Goal: Information Seeking & Learning: Learn about a topic

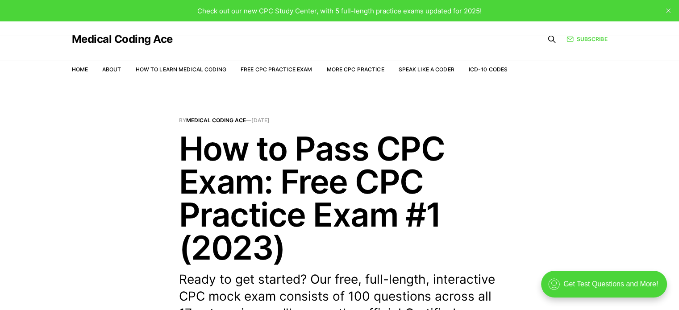
click at [523, 162] on header "By Medical Coding Ace — [DATE] How to Pass CPC Exam: Free CPC Practice Exam #1 …" at bounding box center [339, 237] width 679 height 238
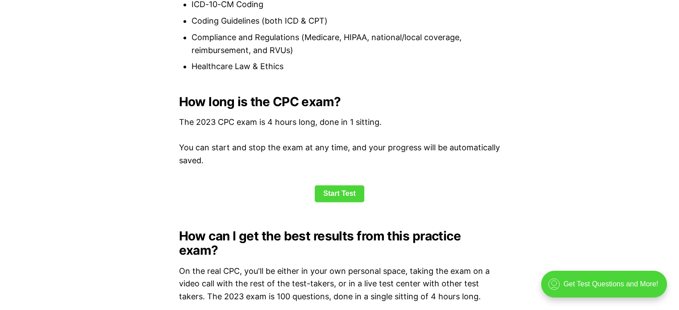
scroll to position [1143, 0]
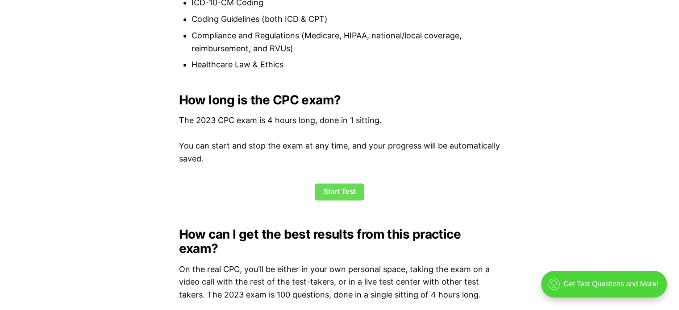
click at [352, 192] on link "Start Test" at bounding box center [340, 191] width 50 height 17
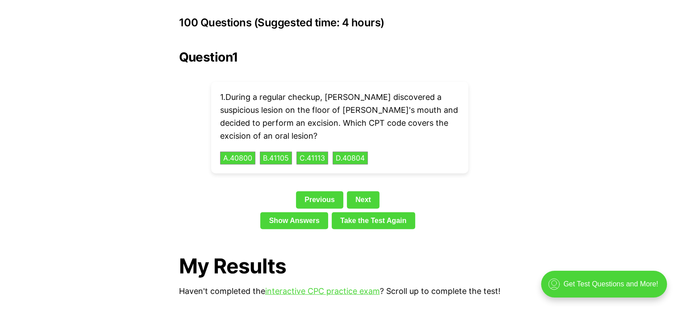
scroll to position [1992, 0]
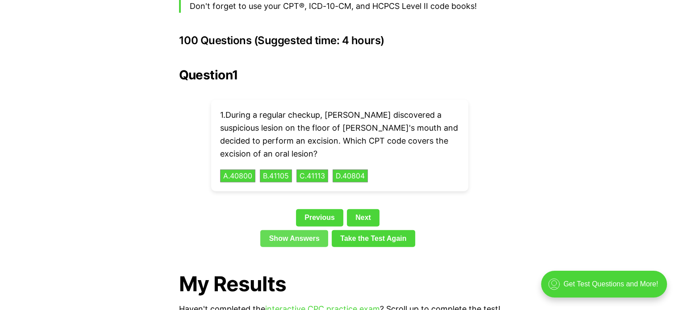
click at [280, 230] on link "Show Answers" at bounding box center [294, 238] width 68 height 17
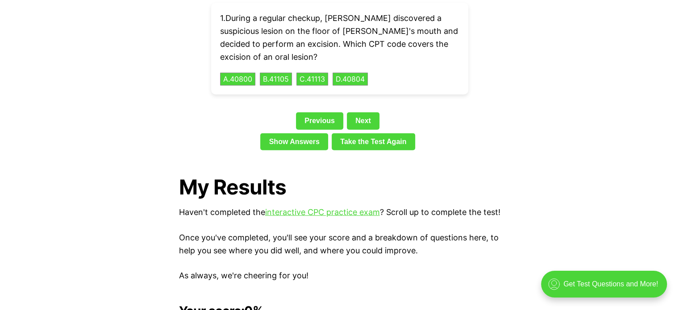
scroll to position [2087, 0]
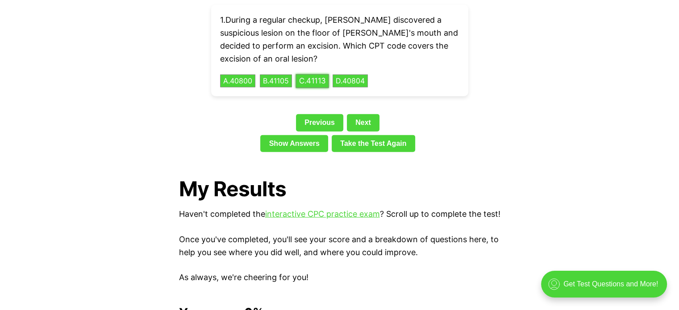
click at [321, 74] on button "C . 41113" at bounding box center [312, 81] width 33 height 14
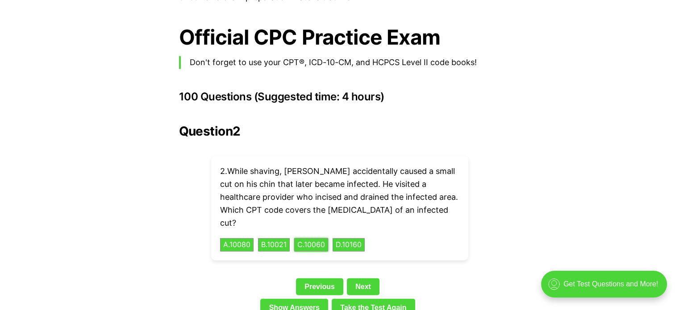
scroll to position [1998, 0]
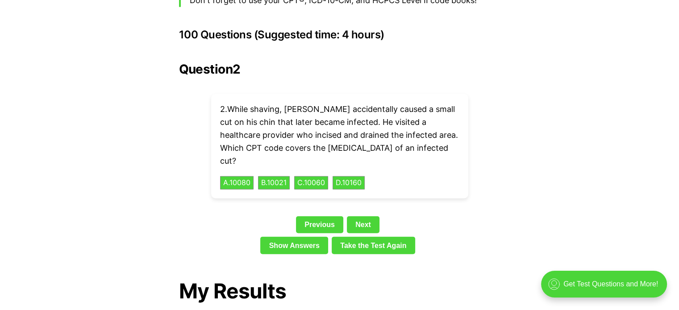
click at [186, 161] on div "Question 2 2 . While shaving, Robert accidentally caused a small cut on his chi…" at bounding box center [339, 160] width 321 height 196
click at [323, 217] on link "Previous" at bounding box center [319, 225] width 47 height 17
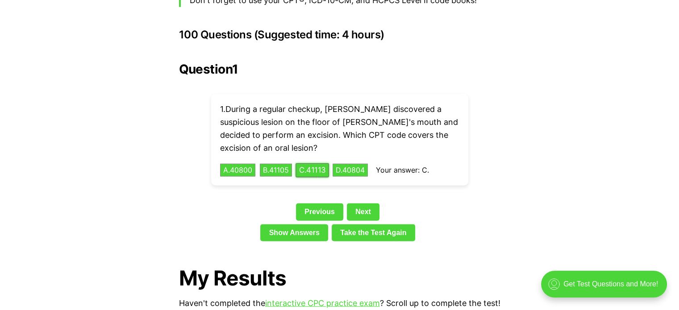
click at [321, 163] on button "C . 41113" at bounding box center [312, 170] width 33 height 14
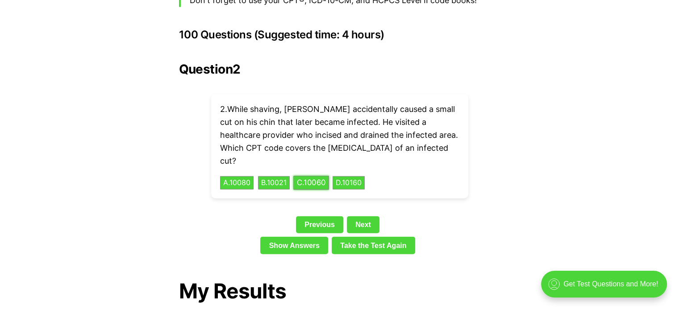
click at [319, 176] on button "C . 10060" at bounding box center [311, 183] width 36 height 14
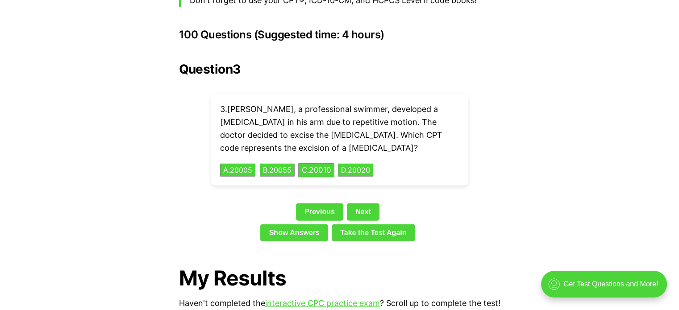
click at [319, 157] on div "3 . Lucas, a professional swimmer, developed a cyst in his arm due to repetitiv…" at bounding box center [339, 140] width 257 height 92
click at [304, 204] on link "Previous" at bounding box center [319, 212] width 47 height 17
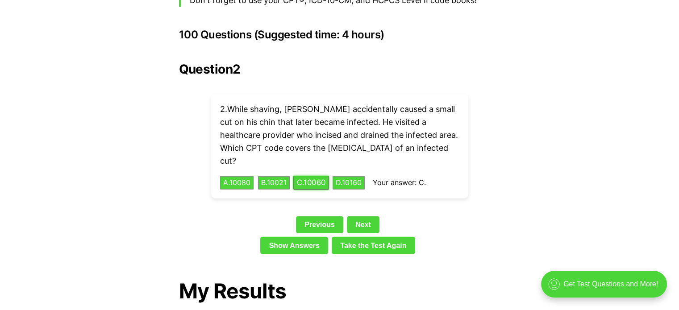
click at [317, 176] on button "C . 10060" at bounding box center [311, 183] width 36 height 14
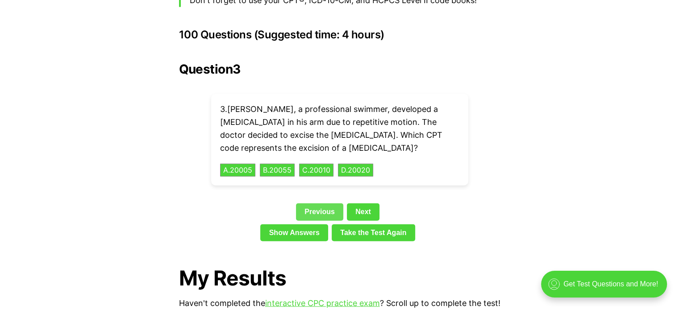
click at [321, 204] on link "Previous" at bounding box center [319, 212] width 47 height 17
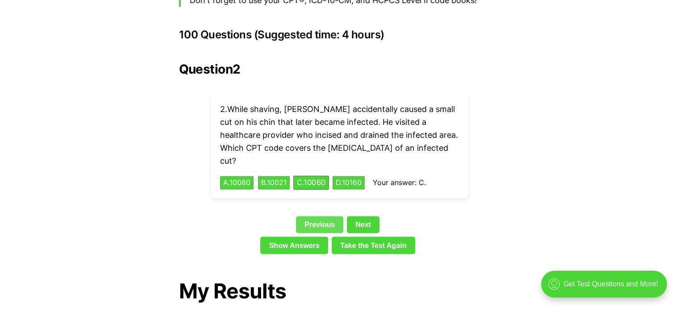
click at [321, 184] on div "Question 2 2 . While shaving, Robert accidentally caused a small cut on his chi…" at bounding box center [339, 160] width 321 height 196
click at [326, 217] on link "Previous" at bounding box center [319, 225] width 47 height 17
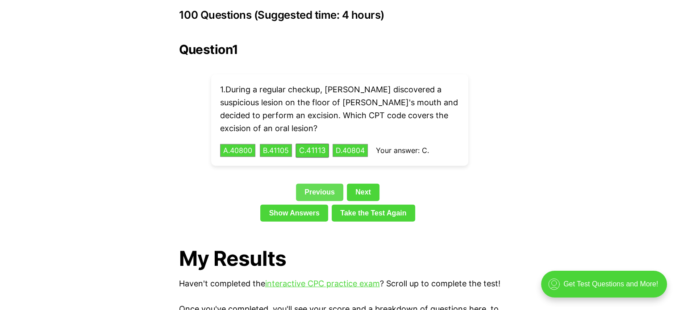
scroll to position [2016, 0]
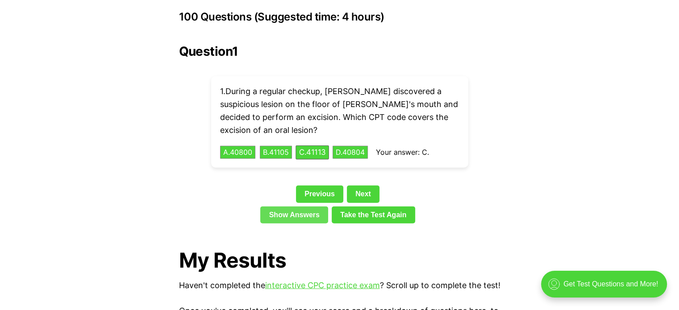
click at [297, 207] on link "Show Answers" at bounding box center [294, 215] width 68 height 17
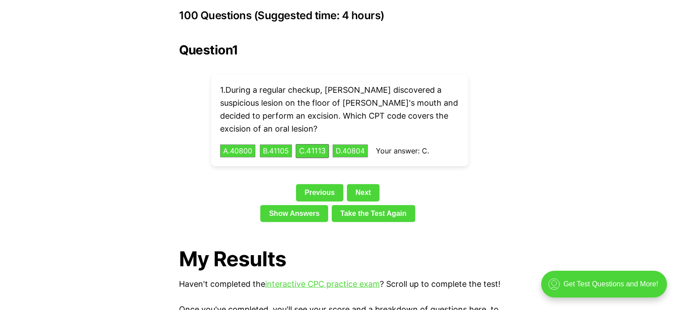
scroll to position [1981, 0]
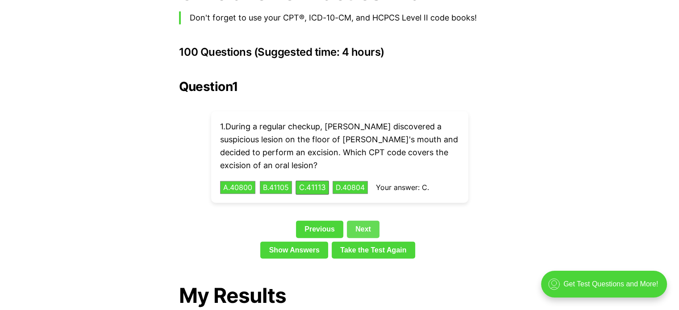
click at [357, 221] on link "Next" at bounding box center [363, 229] width 33 height 17
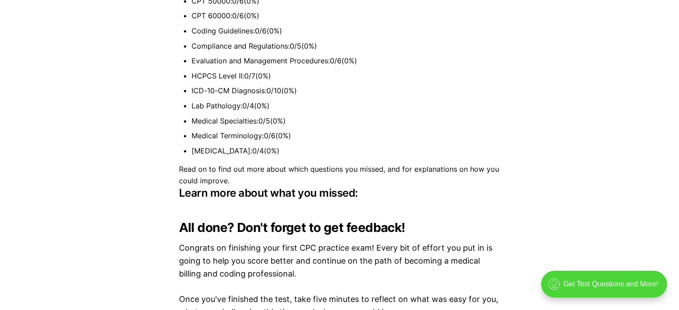
scroll to position [2659, 0]
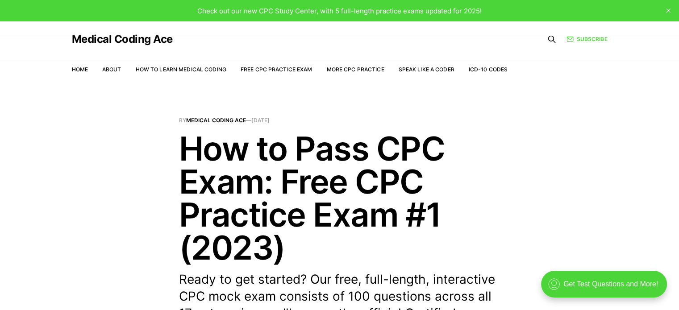
click at [587, 67] on div "Medical Coding Ace Home About How to Learn Medical Coding Free CPC Practice Exa…" at bounding box center [340, 51] width 536 height 61
drag, startPoint x: 649, startPoint y: 3, endPoint x: 617, endPoint y: 125, distance: 126.2
click at [617, 125] on header "By Medical Coding Ace — [DATE] How to Pass CPC Exam: Free CPC Practice Exam #1 …" at bounding box center [339, 237] width 679 height 238
